Goal: Information Seeking & Learning: Learn about a topic

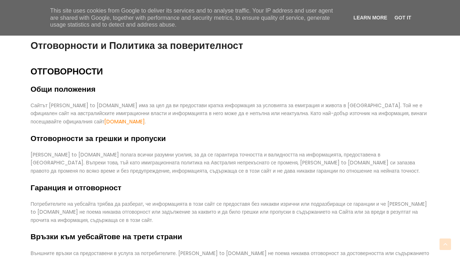
scroll to position [914, 0]
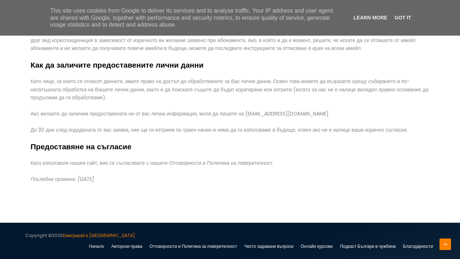
scroll to position [914, 0]
